Goal: Task Accomplishment & Management: Manage account settings

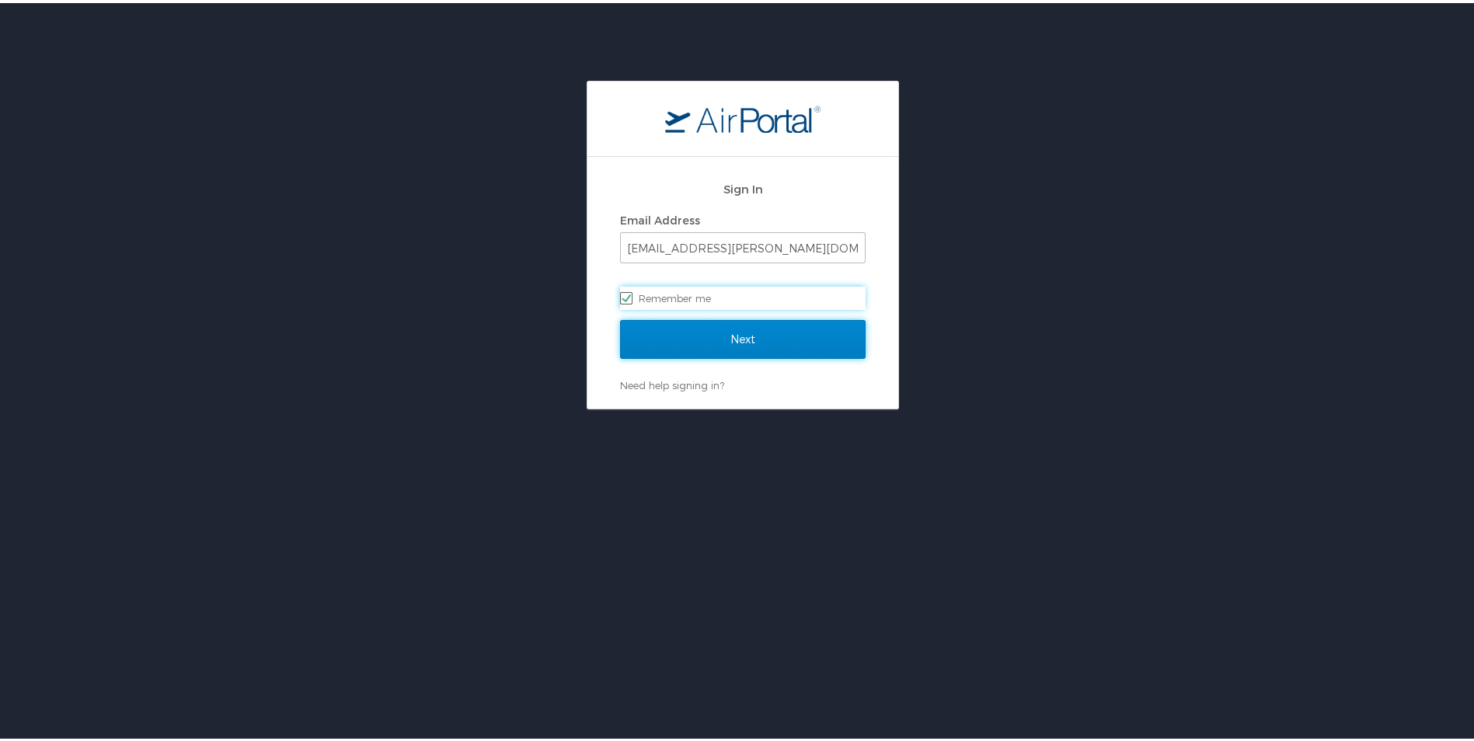
click at [774, 346] on input "Next" at bounding box center [742, 336] width 245 height 39
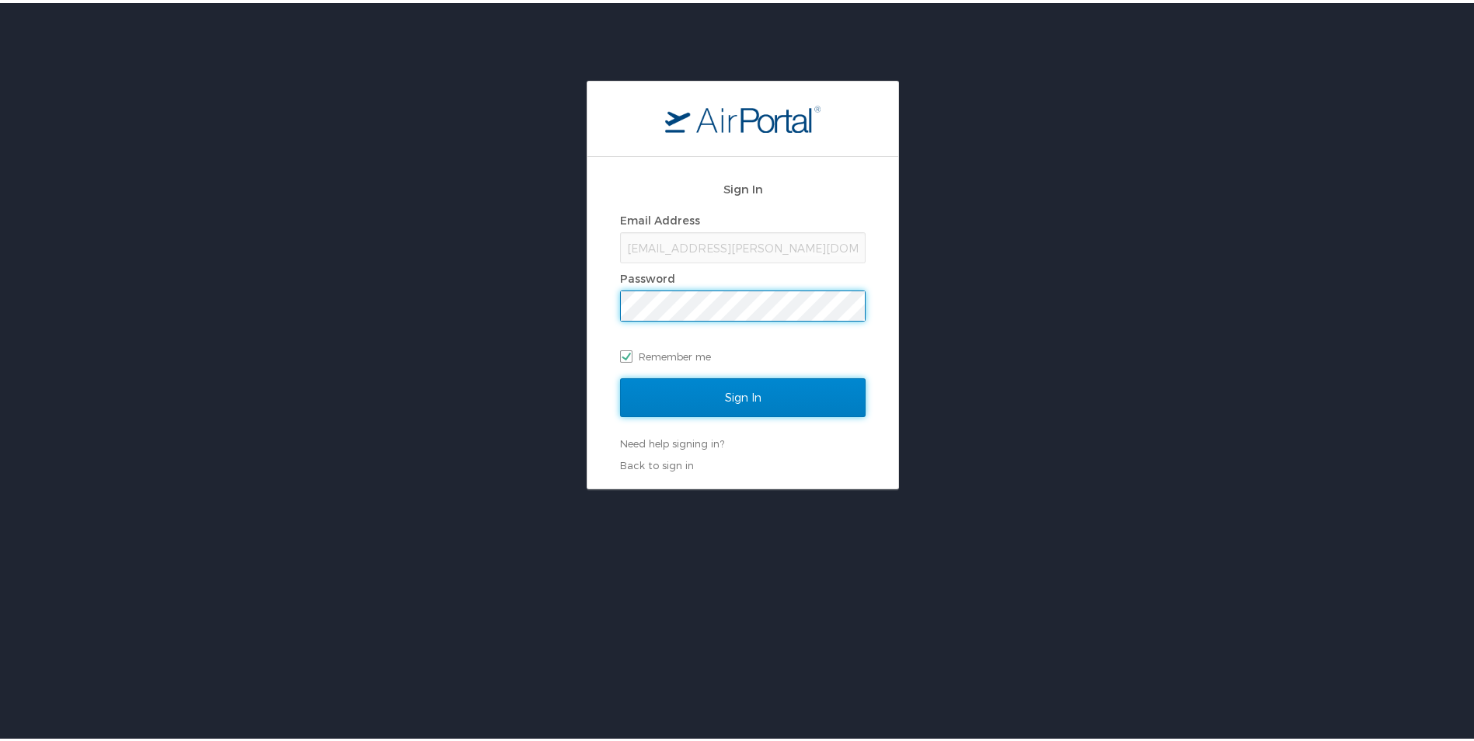
click at [695, 397] on input "Sign In" at bounding box center [742, 394] width 245 height 39
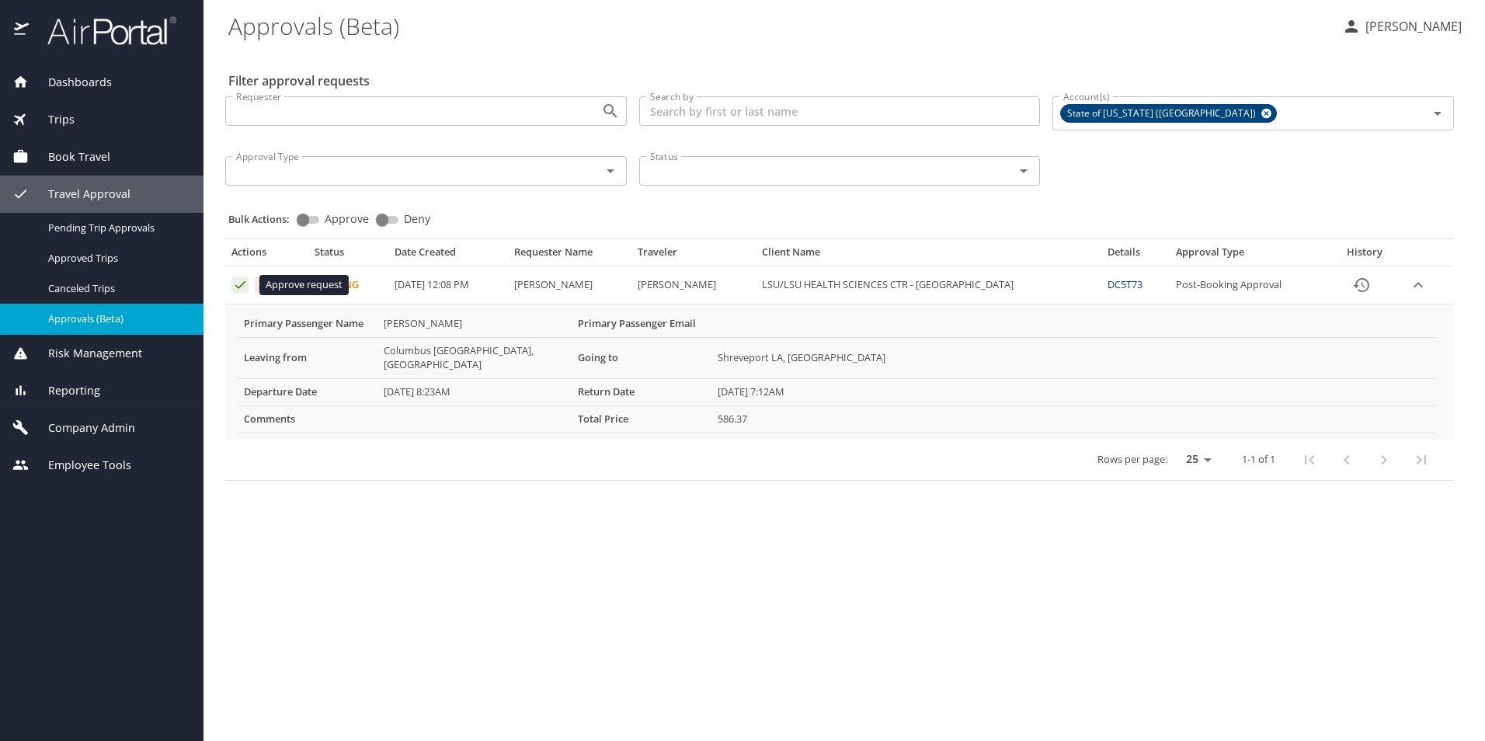
click at [237, 284] on icon "Approval table" at bounding box center [240, 284] width 15 height 15
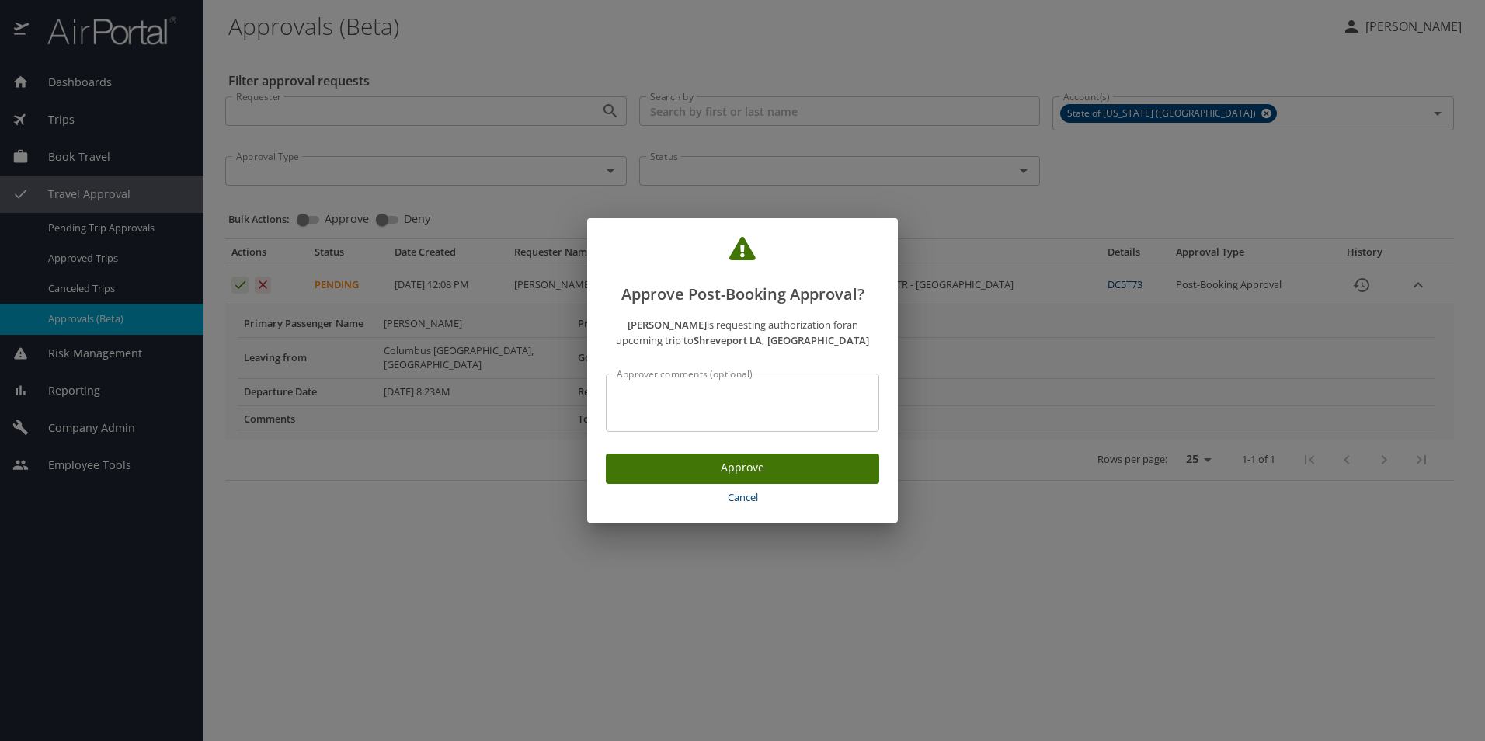
click at [681, 474] on span "Approve" at bounding box center [742, 467] width 249 height 19
